Goal: Transaction & Acquisition: Purchase product/service

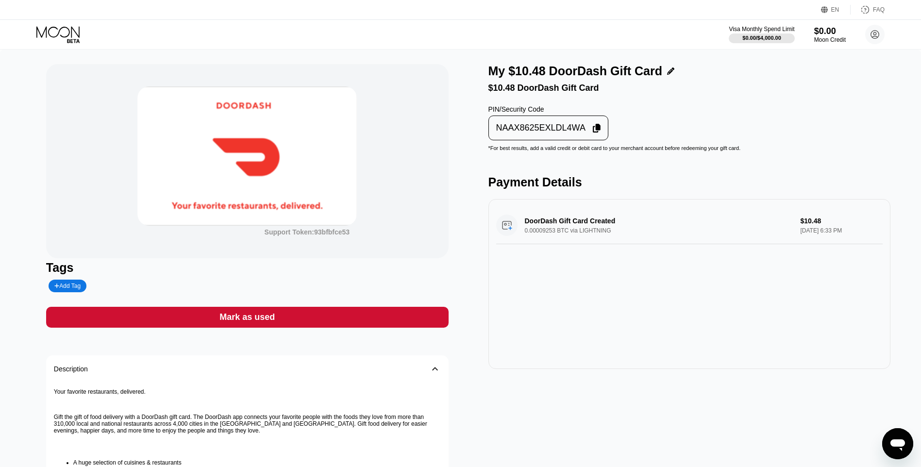
click at [388, 319] on div "Mark as used" at bounding box center [247, 317] width 403 height 21
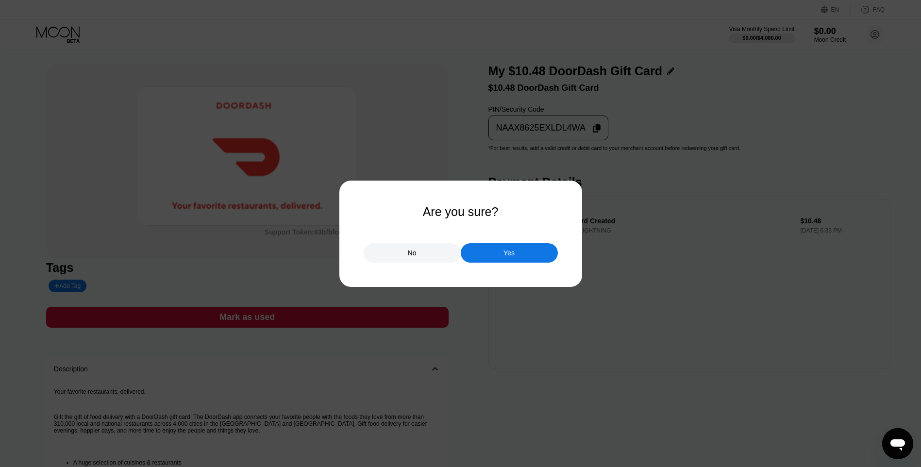
click at [512, 252] on div "Yes" at bounding box center [509, 252] width 97 height 19
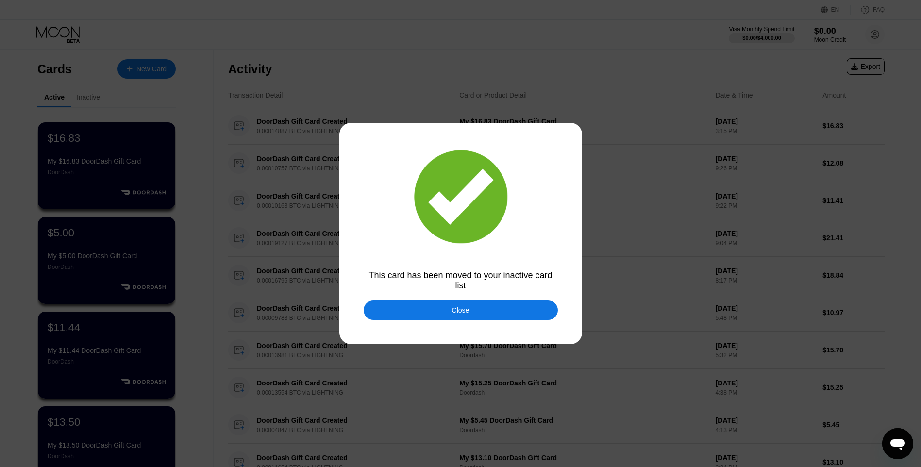
click at [398, 312] on div "Close" at bounding box center [461, 310] width 194 height 19
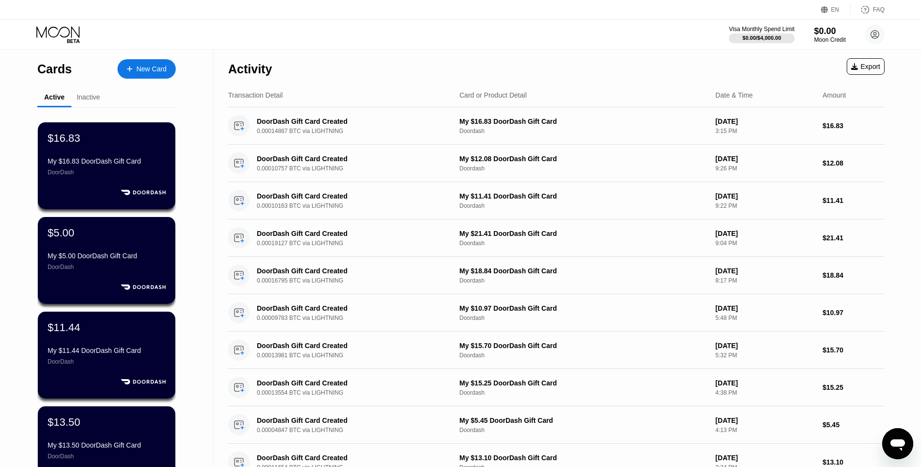
click at [159, 75] on div "New Card" at bounding box center [147, 68] width 58 height 19
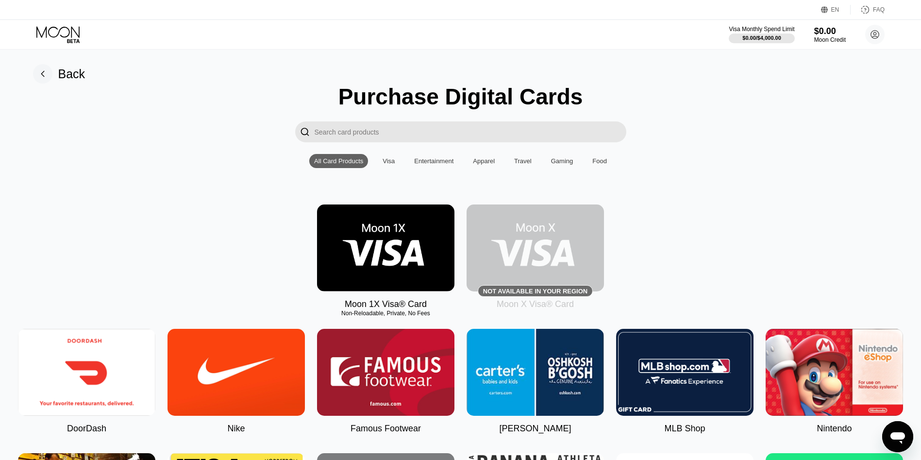
drag, startPoint x: 88, startPoint y: 389, endPoint x: 362, endPoint y: 196, distance: 335.2
click at [89, 388] on img at bounding box center [86, 372] width 137 height 87
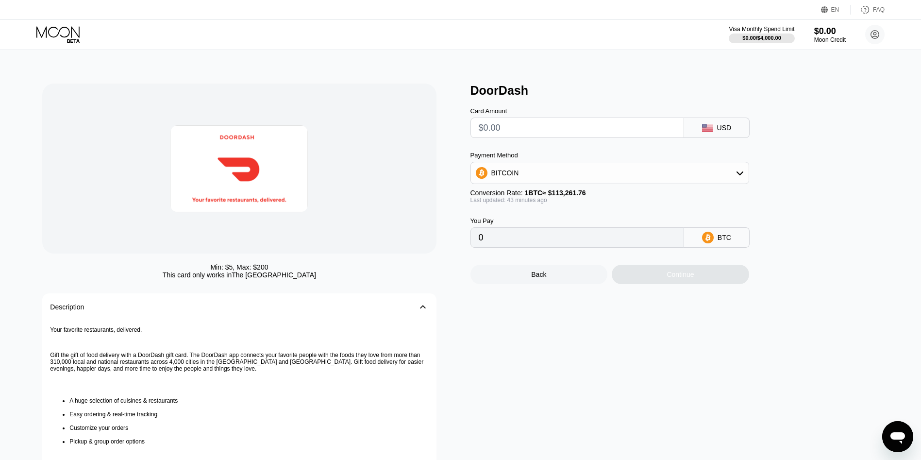
click at [517, 129] on input "text" at bounding box center [577, 127] width 197 height 19
type input "$1"
type input "0.00000885"
type input "$11"
type input "0.00009727"
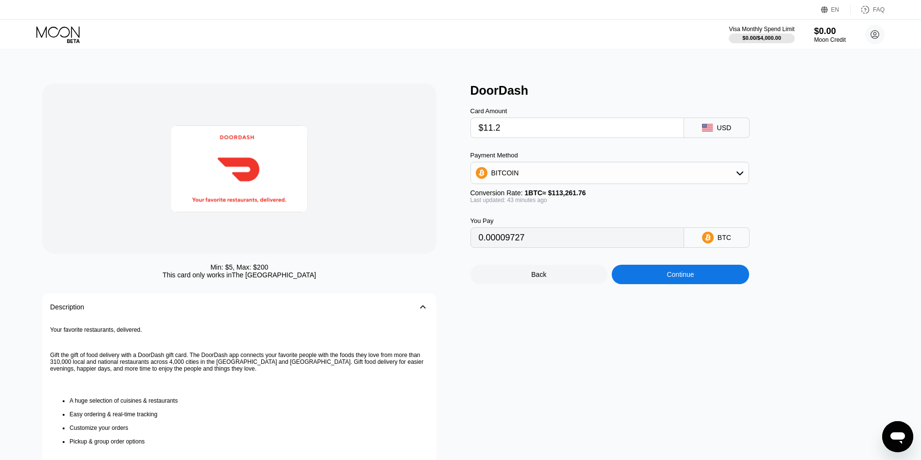
type input "$11.29"
type input "0.00009983"
type input "$11.29"
click at [703, 278] on div "Continue" at bounding box center [680, 274] width 137 height 19
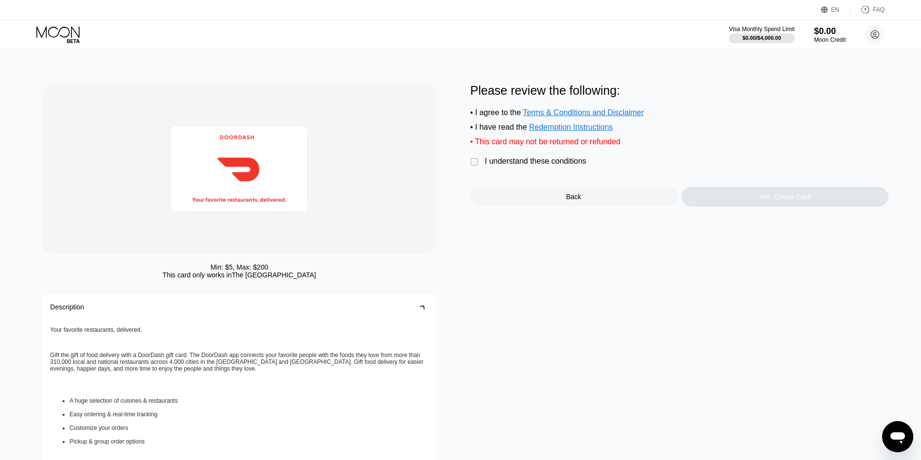
click at [530, 166] on div "I understand these conditions" at bounding box center [535, 161] width 101 height 9
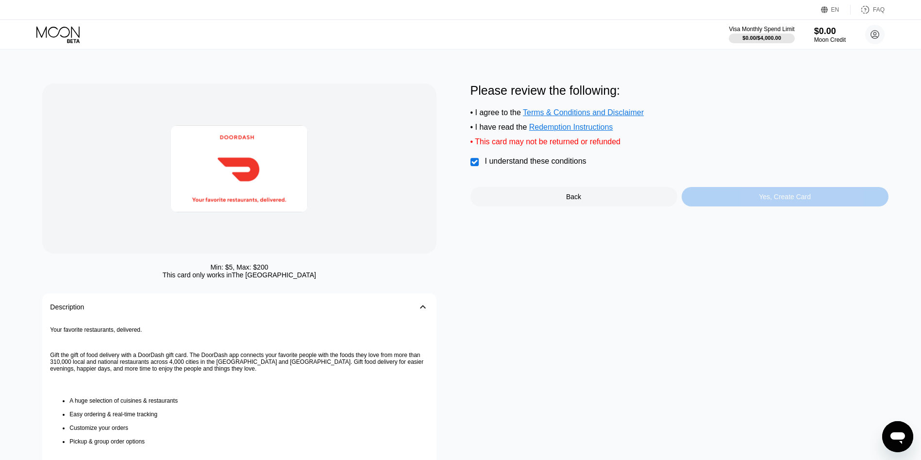
click at [731, 202] on div "Yes, Create Card" at bounding box center [785, 196] width 207 height 19
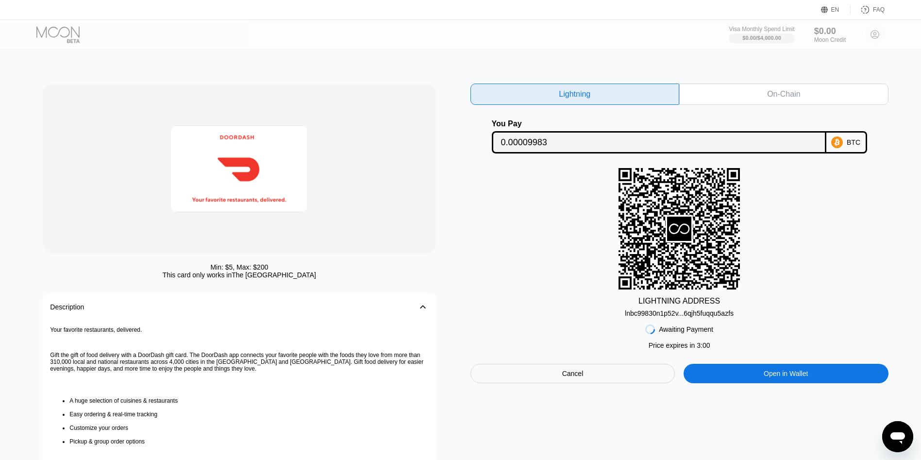
click at [681, 314] on div "lnbc99830n1p52v...6qjh5fuqqu5azfs" at bounding box center [679, 313] width 109 height 8
drag, startPoint x: 681, startPoint y: 314, endPoint x: 648, endPoint y: 313, distance: 32.5
click at [648, 313] on div "lnbc99830n1p52v...6qjh5fuqqu5azfs" at bounding box center [679, 313] width 109 height 8
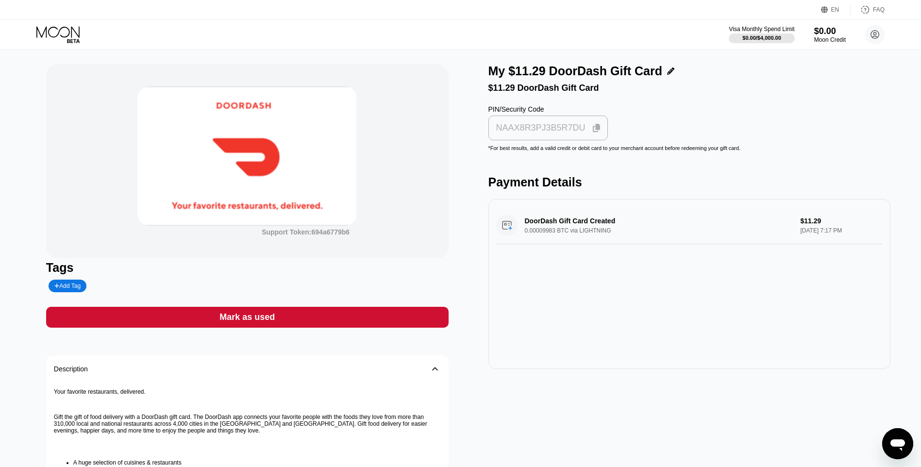
drag, startPoint x: 503, startPoint y: 121, endPoint x: 504, endPoint y: 127, distance: 5.8
click at [503, 125] on div "NAAX8R3PJ3B5R7DU" at bounding box center [548, 128] width 120 height 25
click at [372, 315] on div "Mark as used" at bounding box center [247, 317] width 403 height 21
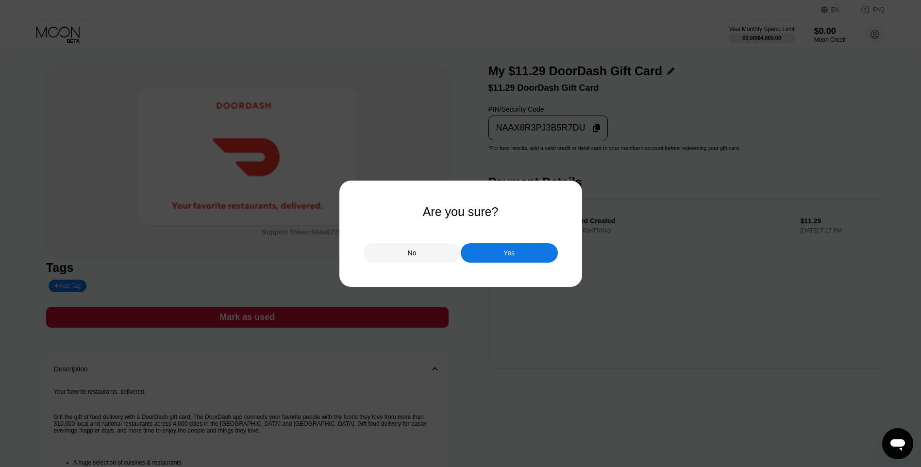
click at [488, 250] on div "Yes" at bounding box center [509, 252] width 97 height 19
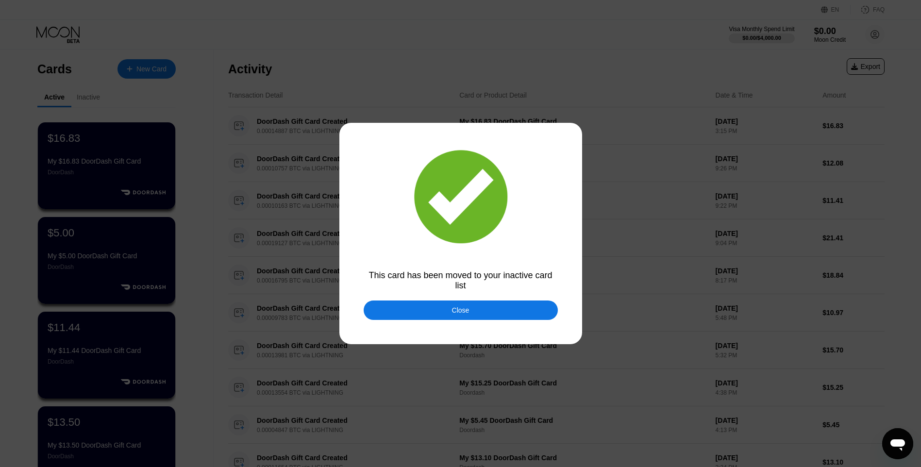
drag, startPoint x: 466, startPoint y: 319, endPoint x: 447, endPoint y: 306, distance: 22.8
click at [464, 319] on div "Close" at bounding box center [461, 310] width 194 height 19
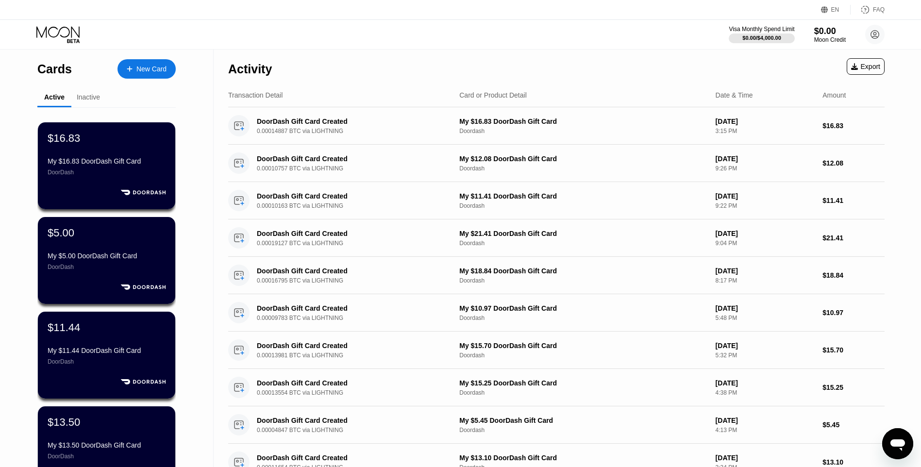
click at [142, 77] on div "New Card" at bounding box center [147, 68] width 58 height 19
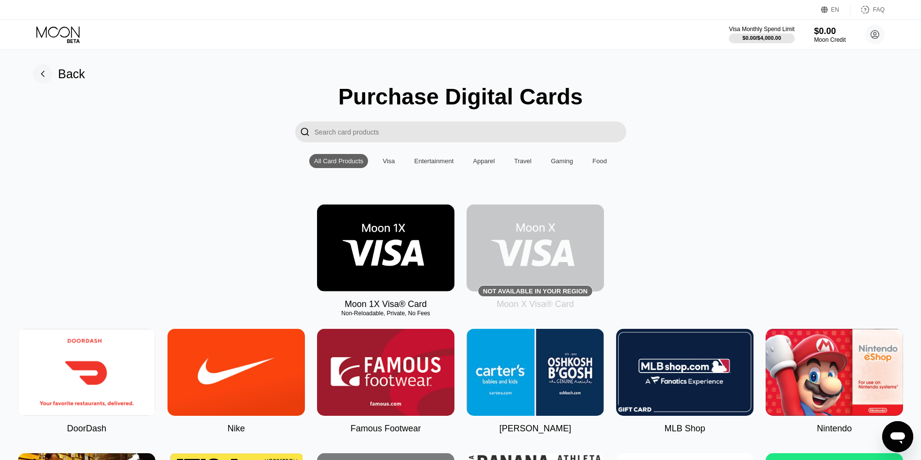
click at [69, 404] on img at bounding box center [86, 372] width 137 height 87
type input "0"
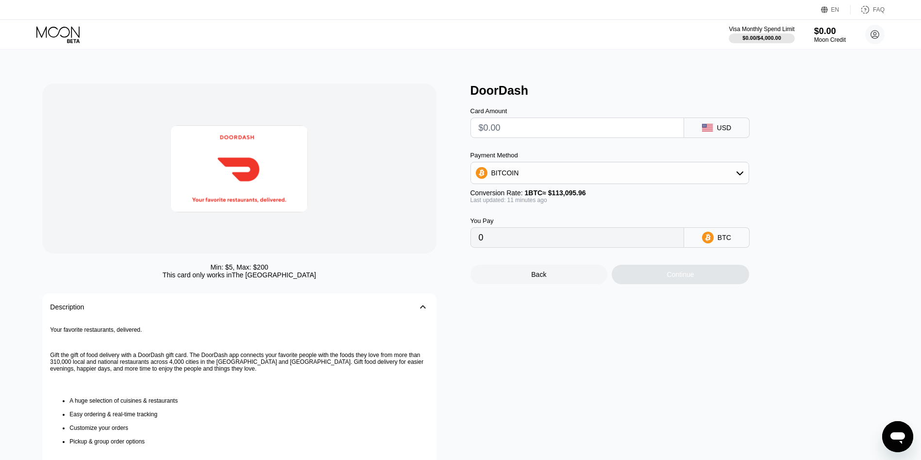
click at [519, 134] on input "text" at bounding box center [577, 127] width 197 height 19
type input "$7"
type input "0.00006194"
type input "$7.7"
type input "0.00006814"
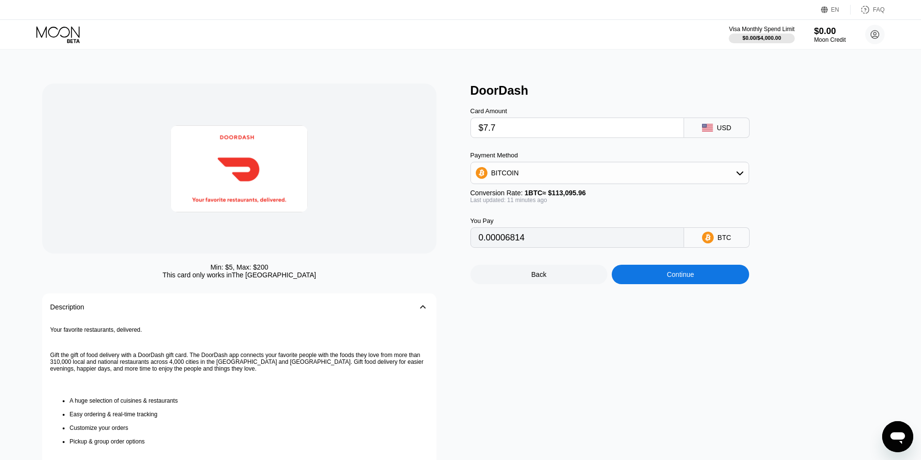
type input "$7.79"
type input "0.00006893"
type input "$7.79"
click at [668, 284] on div "Continue" at bounding box center [680, 274] width 137 height 19
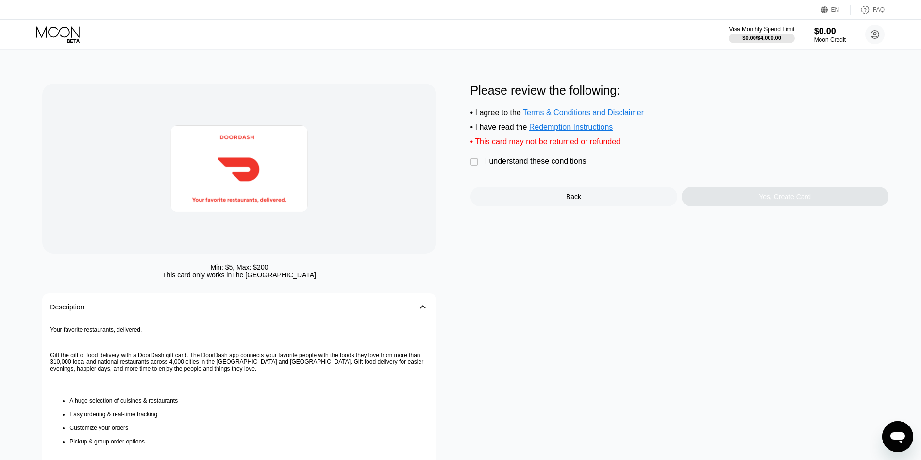
click at [565, 176] on div "Please review the following: • I agree to the Terms & Conditions and Disclaimer…" at bounding box center [680, 145] width 418 height 123
click at [569, 167] on div " I understand these conditions" at bounding box center [531, 162] width 121 height 10
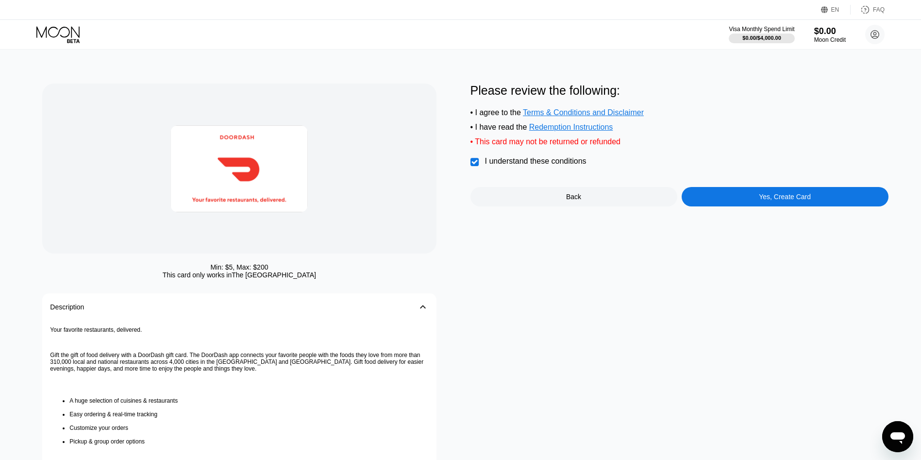
click at [751, 204] on div "Yes, Create Card" at bounding box center [785, 196] width 207 height 19
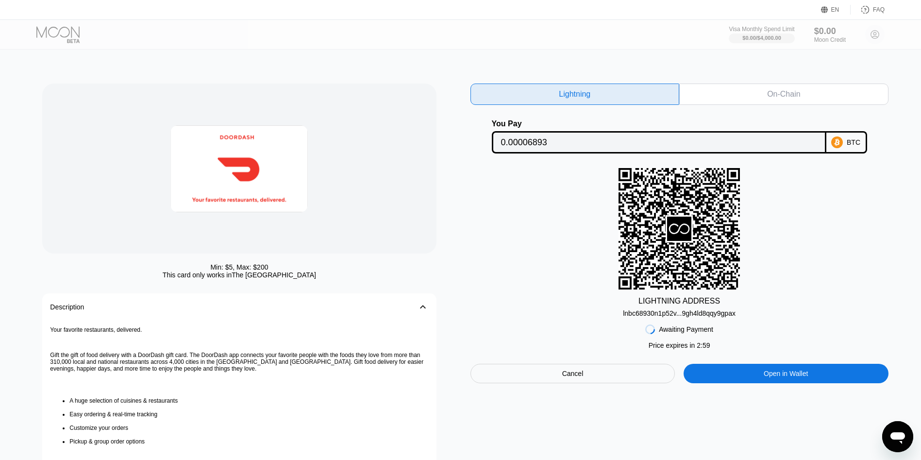
click at [664, 317] on div "lnbc68930n1p52v...9gh4ld8qqy9gpax" at bounding box center [679, 313] width 113 height 8
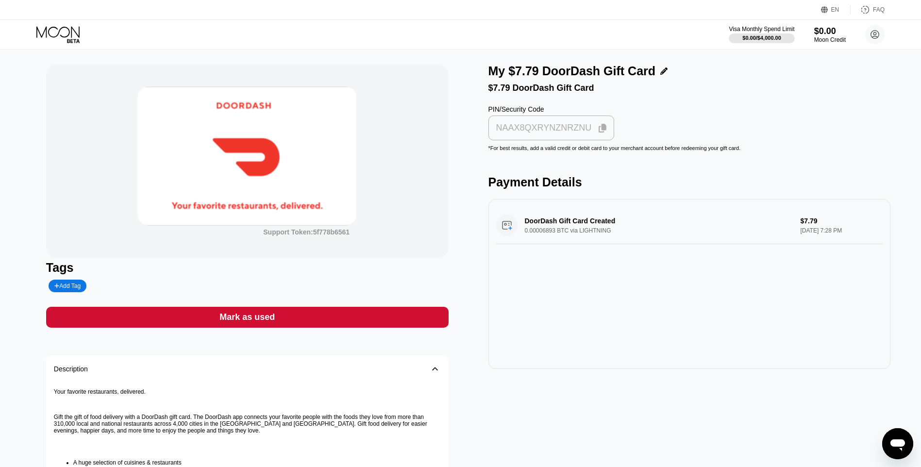
click at [510, 137] on div "NAAX8QXRYNZNRZNU" at bounding box center [551, 127] width 120 height 19
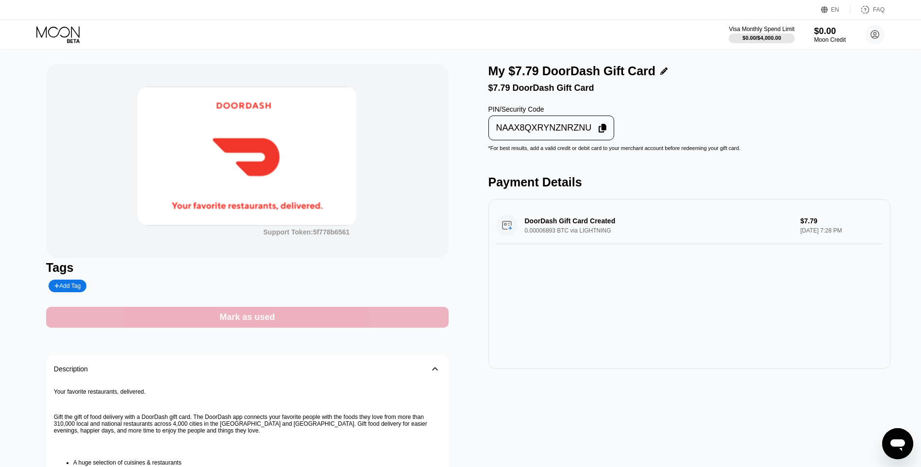
click at [366, 311] on div "Mark as used" at bounding box center [247, 317] width 403 height 21
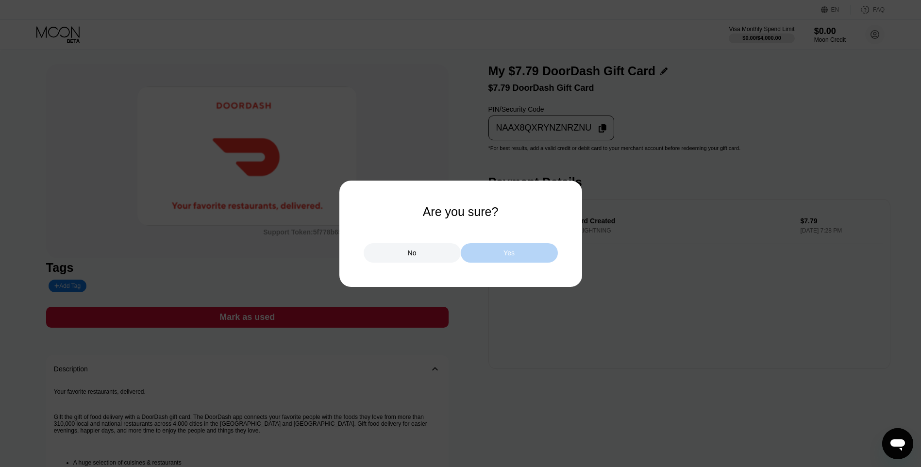
click at [487, 258] on div "Yes" at bounding box center [509, 252] width 97 height 19
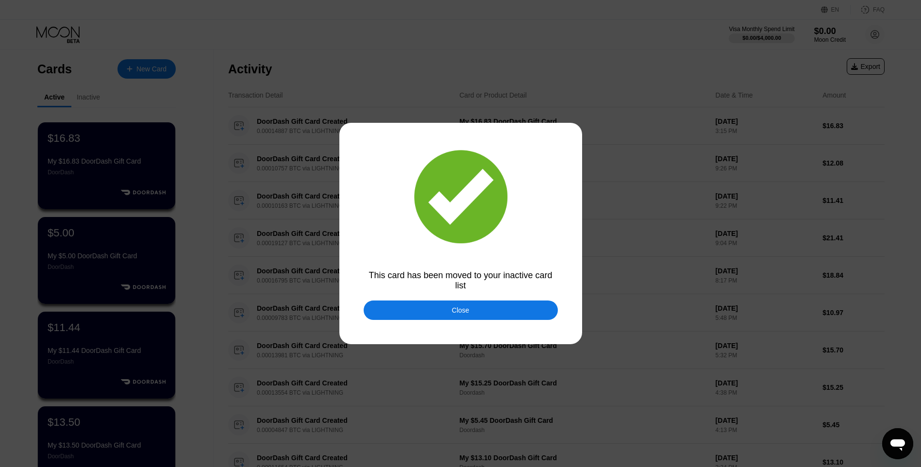
drag, startPoint x: 451, startPoint y: 311, endPoint x: 414, endPoint y: 277, distance: 50.2
click at [451, 311] on div "Close" at bounding box center [461, 310] width 194 height 19
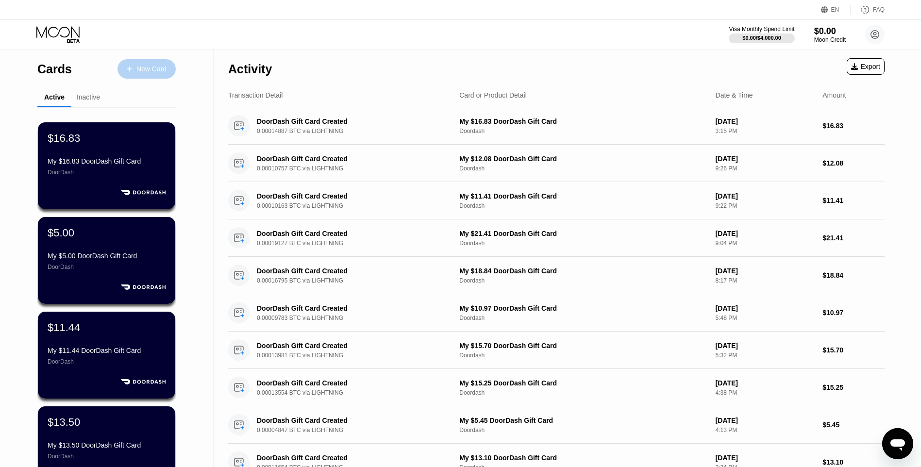
click at [160, 66] on div "New Card" at bounding box center [151, 69] width 30 height 8
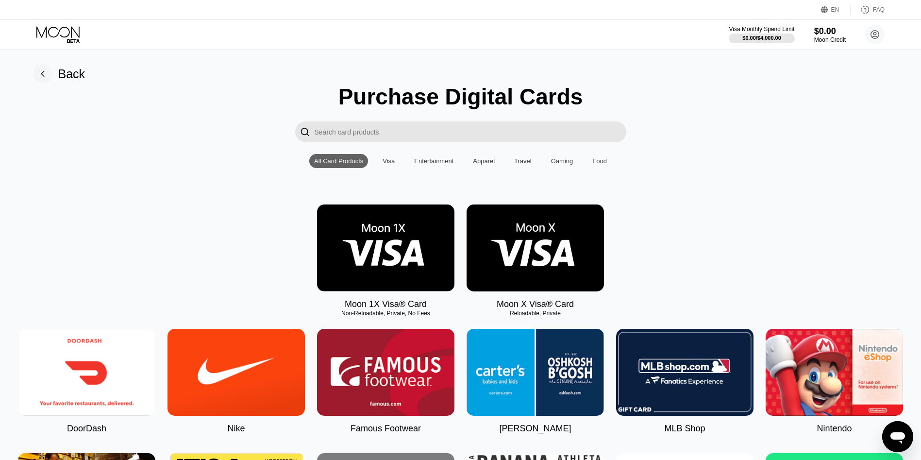
drag, startPoint x: 110, startPoint y: 348, endPoint x: 415, endPoint y: 192, distance: 342.2
click at [111, 345] on img at bounding box center [86, 372] width 137 height 87
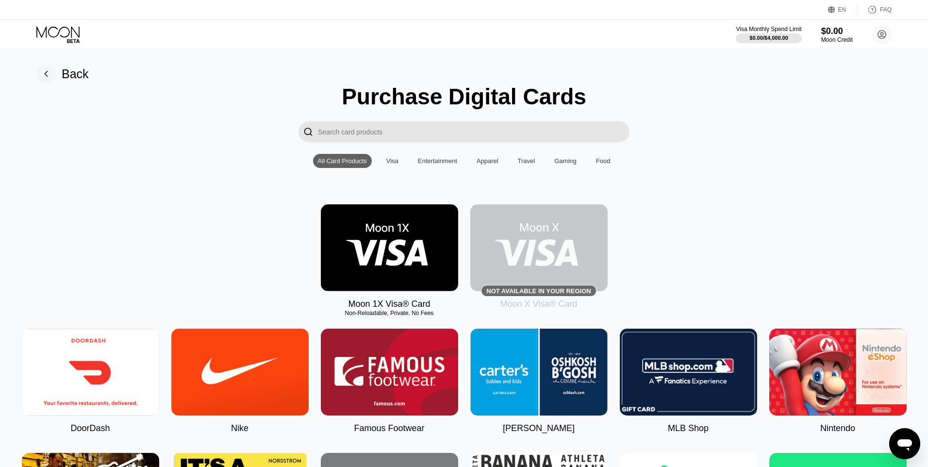
type input "0"
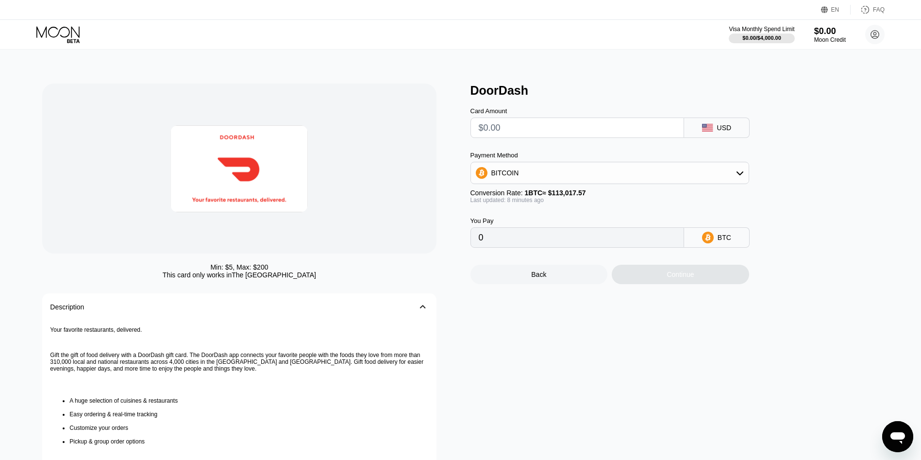
click at [496, 128] on input "text" at bounding box center [577, 127] width 197 height 19
type input "$1"
type input "0.00000884"
type input "$10"
type input "0.00008831"
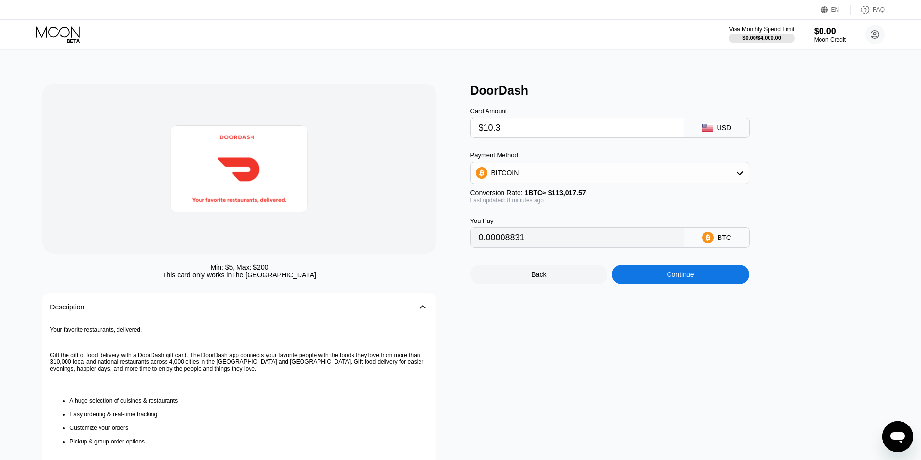
type input "$10.34"
type input "0.00009132"
type input "$10.34"
click at [682, 272] on div "Back Continue" at bounding box center [626, 266] width 311 height 36
click at [668, 278] on div "Continue" at bounding box center [680, 274] width 27 height 8
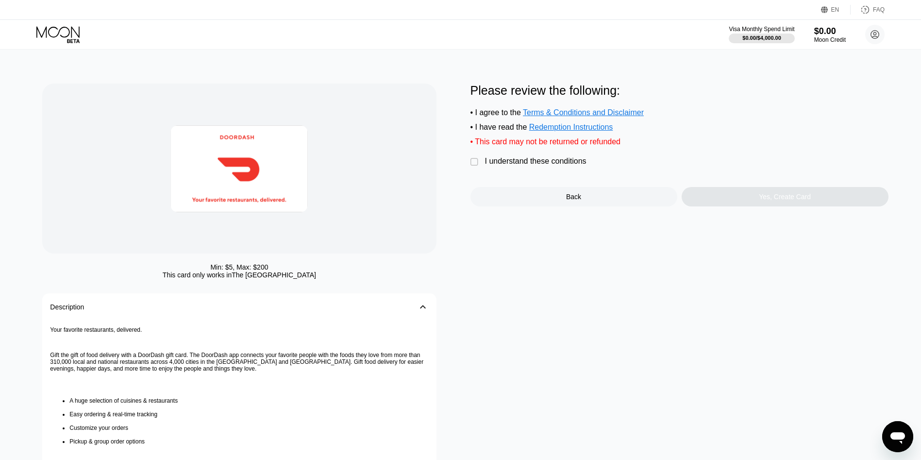
click at [523, 167] on div " I understand these conditions" at bounding box center [531, 162] width 121 height 10
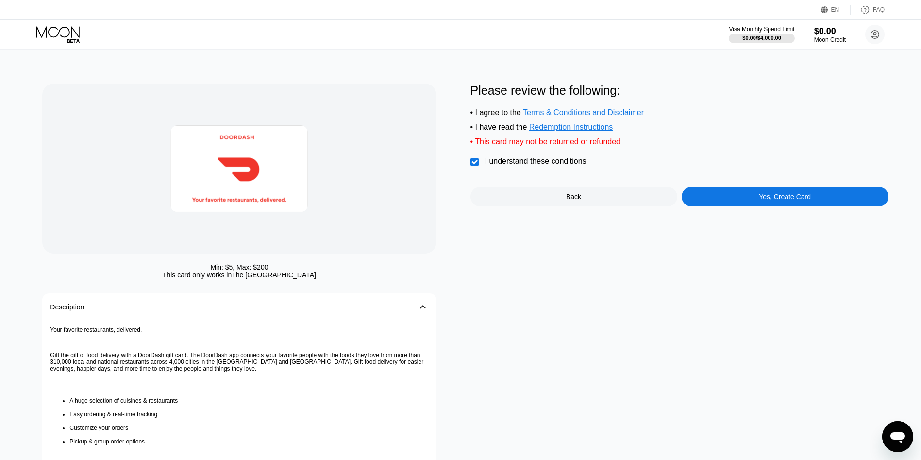
click at [740, 206] on div "Yes, Create Card" at bounding box center [785, 196] width 207 height 19
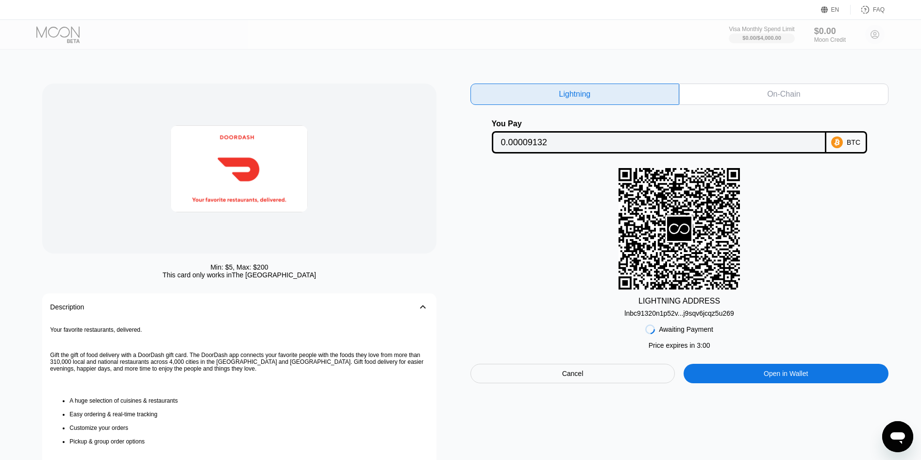
click at [678, 317] on div "lnbc91320n1p52v...j9sqv6jcqz5u269" at bounding box center [678, 313] width 109 height 8
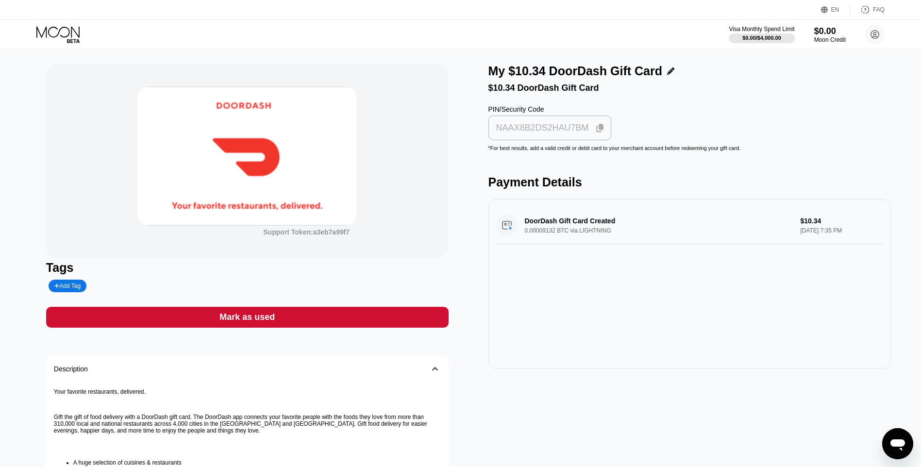
click at [531, 134] on div "NAAX8B2DS2HAU7BM" at bounding box center [542, 127] width 93 height 11
click at [384, 327] on div "Mark as used" at bounding box center [247, 317] width 403 height 21
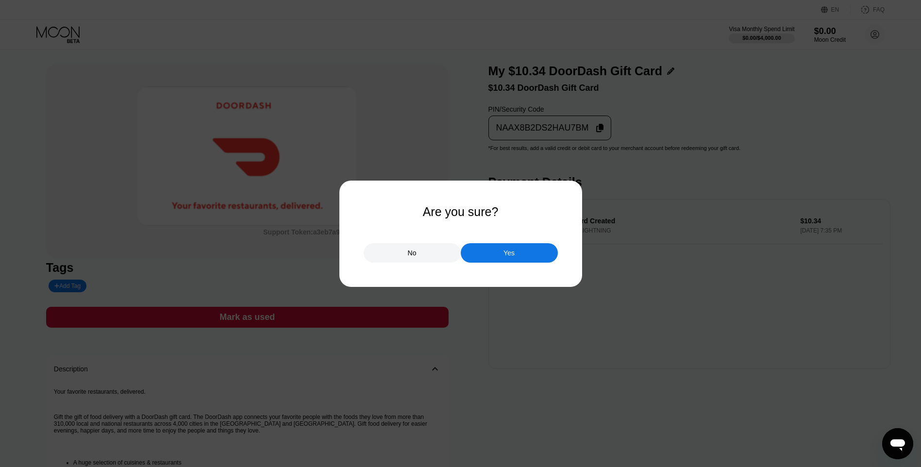
click at [490, 258] on div "Yes" at bounding box center [509, 252] width 97 height 19
